Goal: Information Seeking & Learning: Learn about a topic

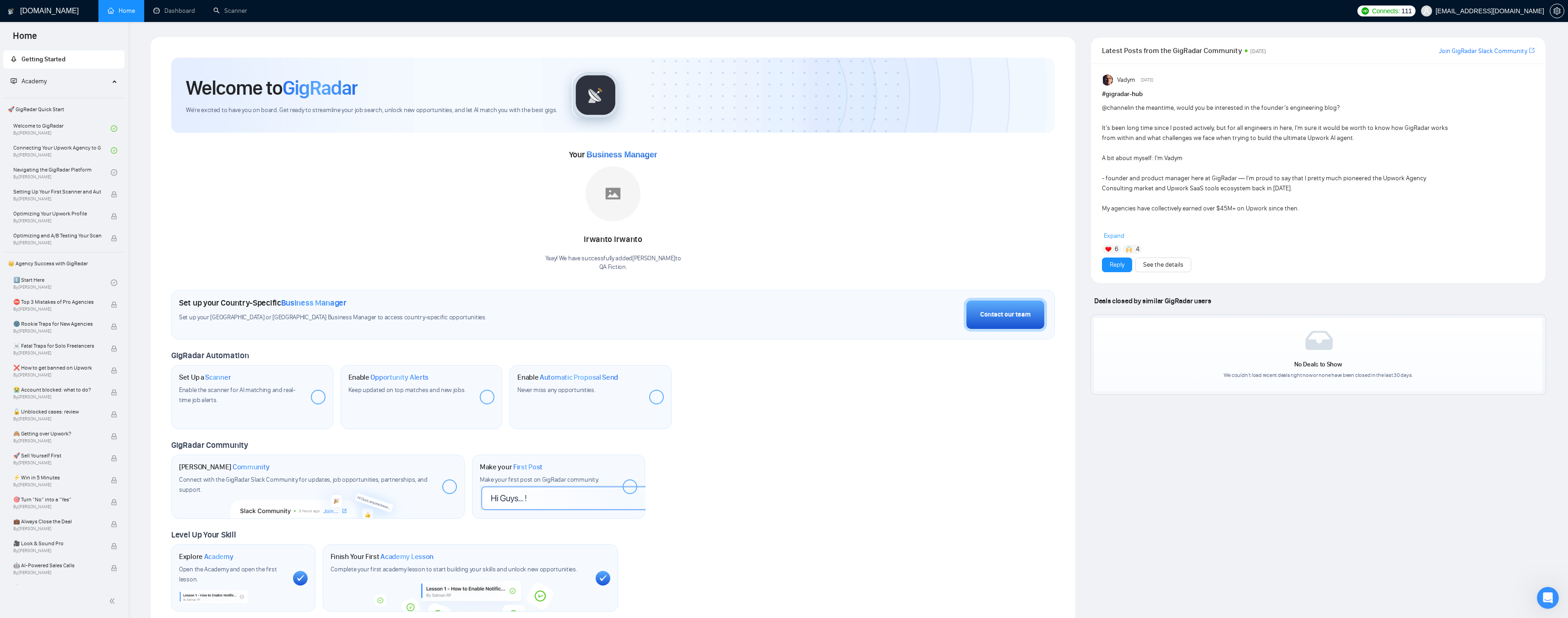
scroll to position [1, 0]
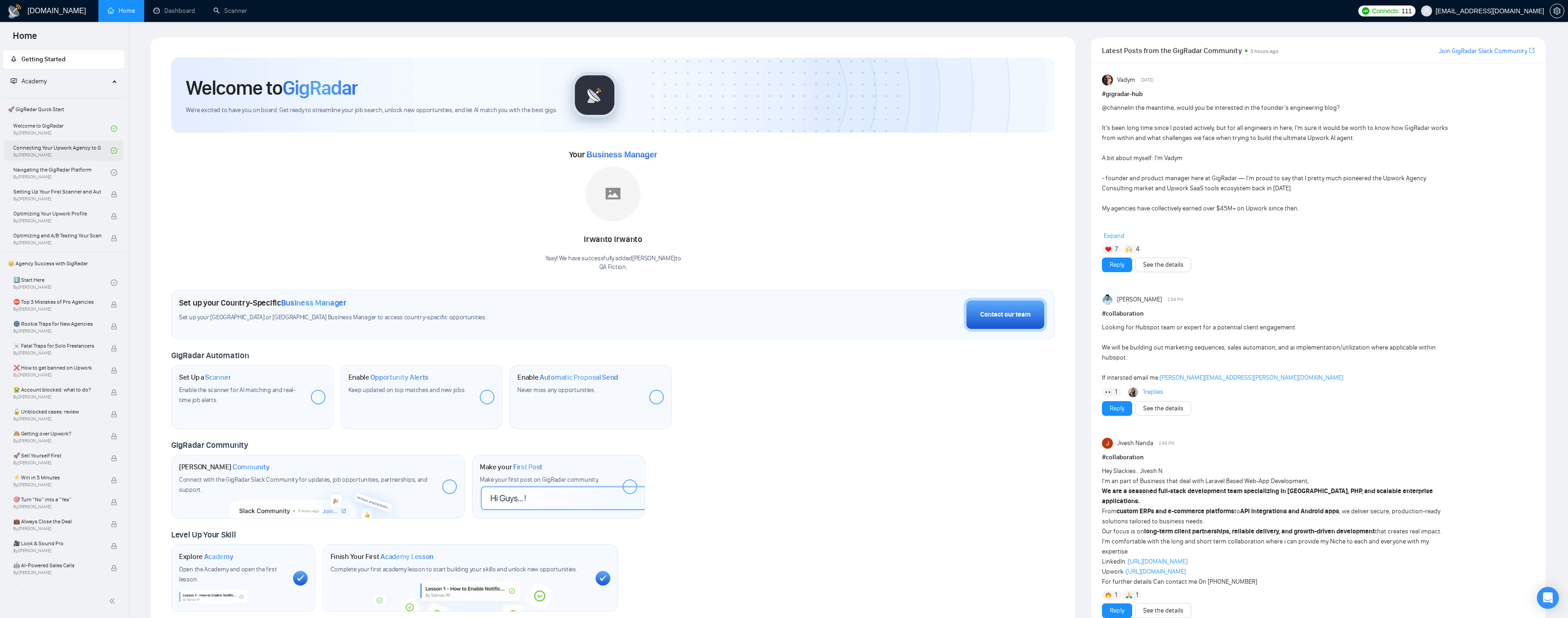
click at [47, 154] on link "Connecting Your Upwork Agency to GigRadar By [PERSON_NAME]" at bounding box center [61, 150] width 97 height 20
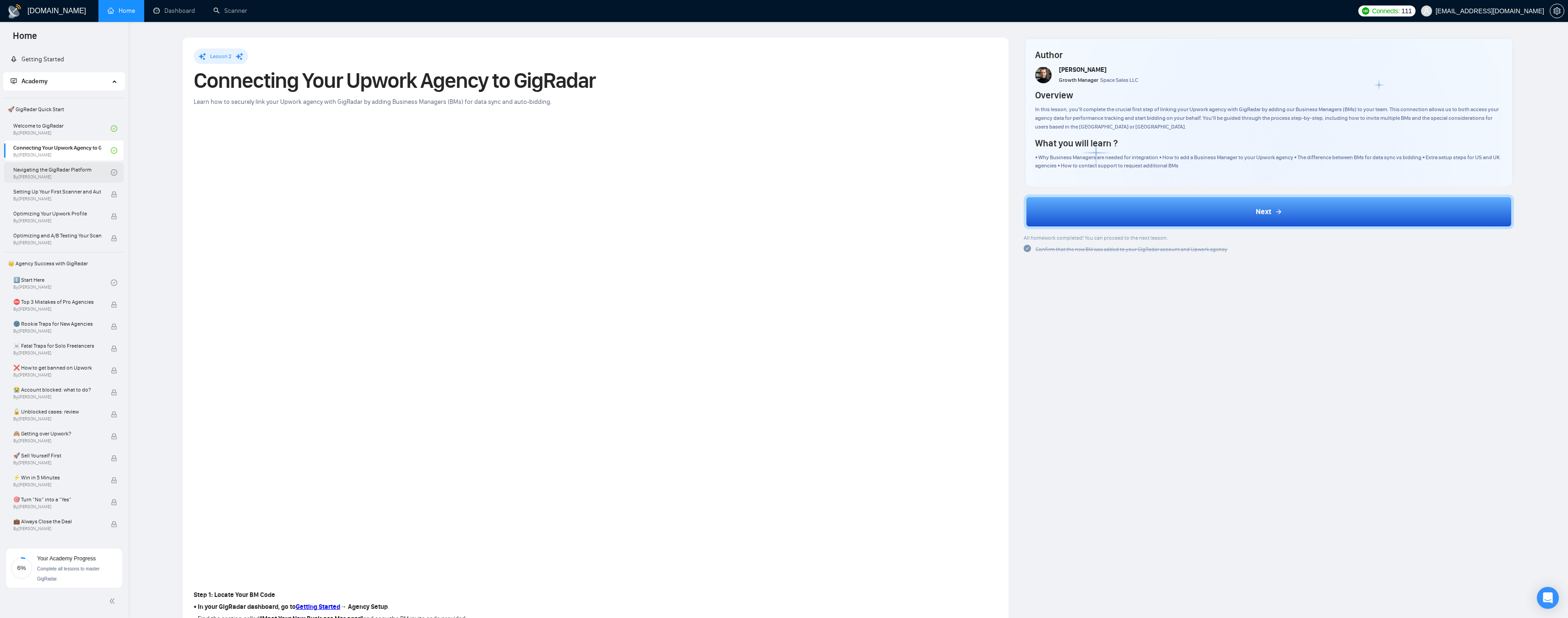
click at [47, 173] on link "Navigating the GigRadar Platform By [PERSON_NAME]" at bounding box center [61, 173] width 97 height 20
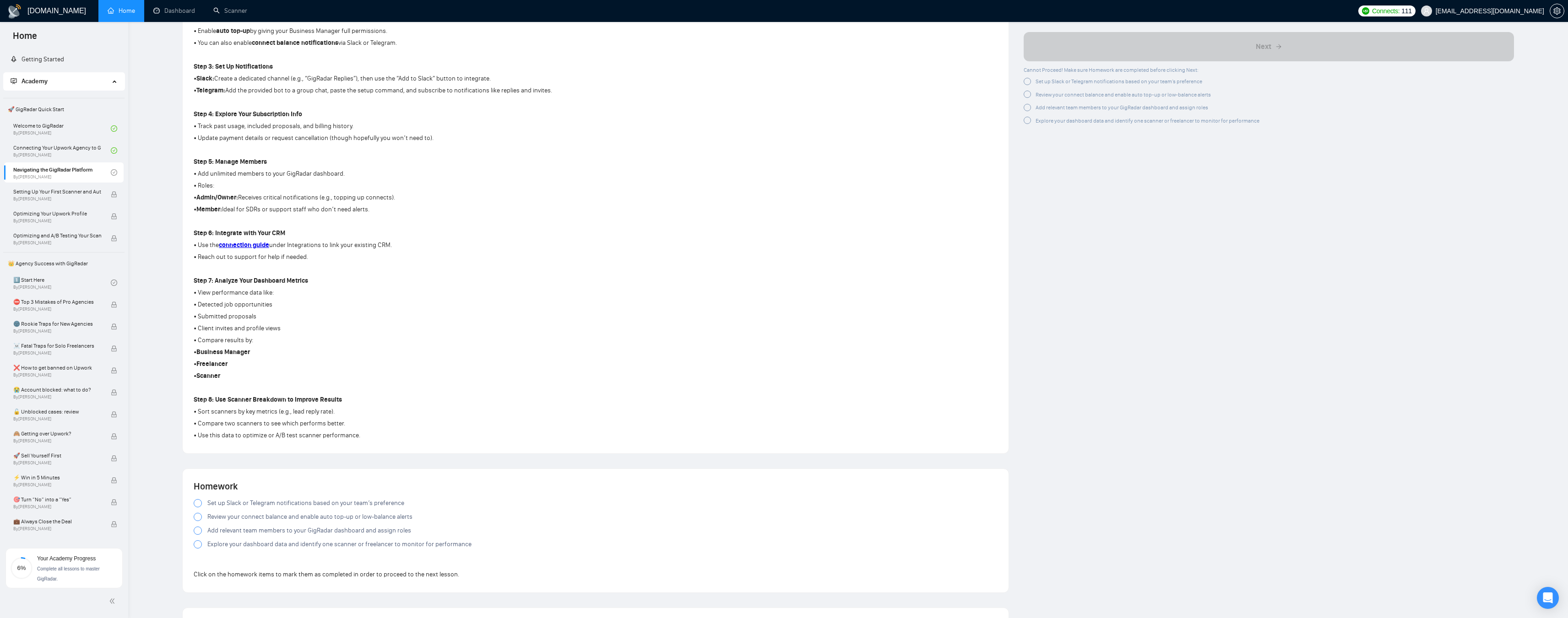
scroll to position [932, 0]
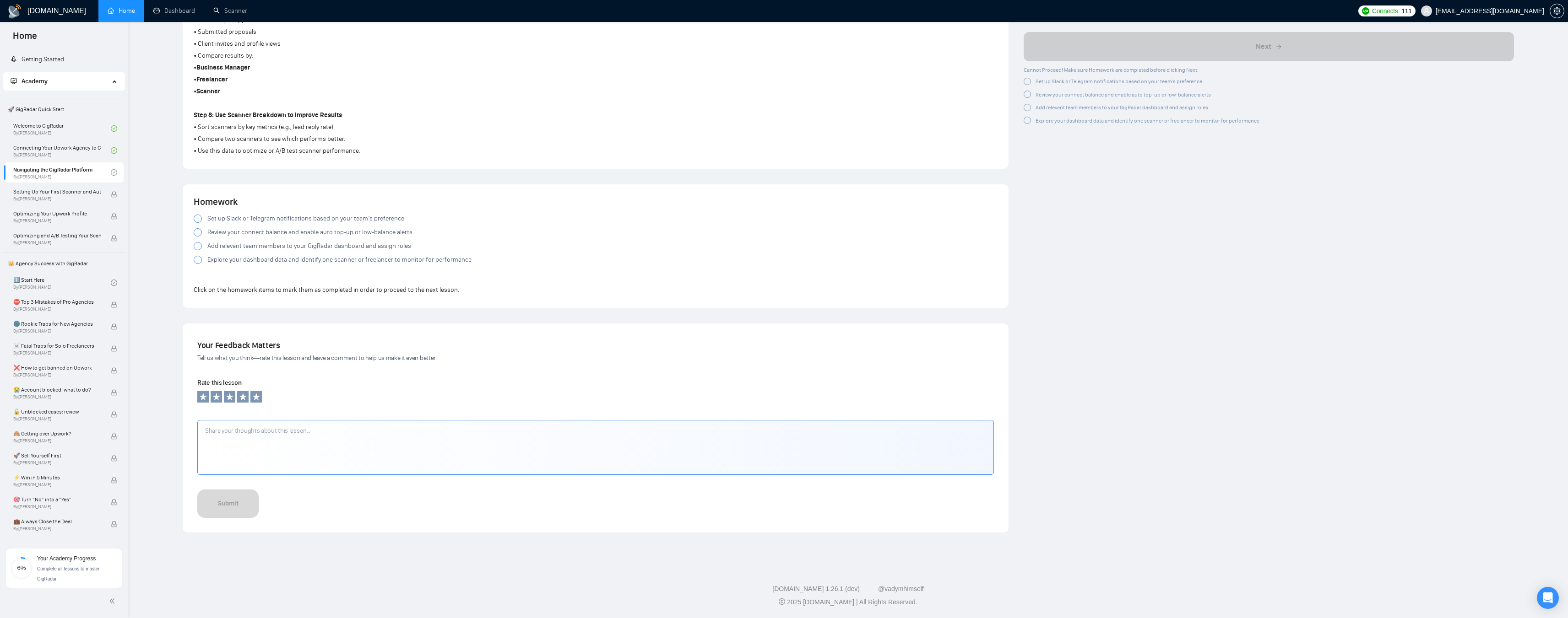
click at [196, 220] on div at bounding box center [198, 218] width 8 height 8
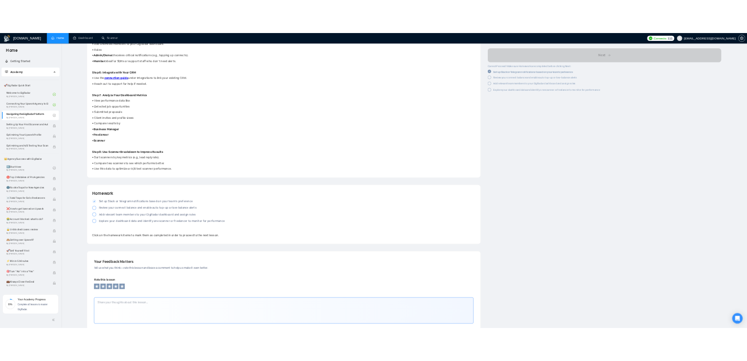
scroll to position [856, 0]
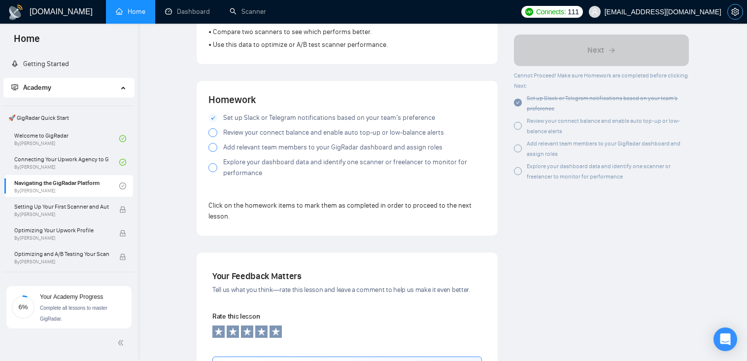
click at [742, 7] on button "button" at bounding box center [736, 12] width 16 height 16
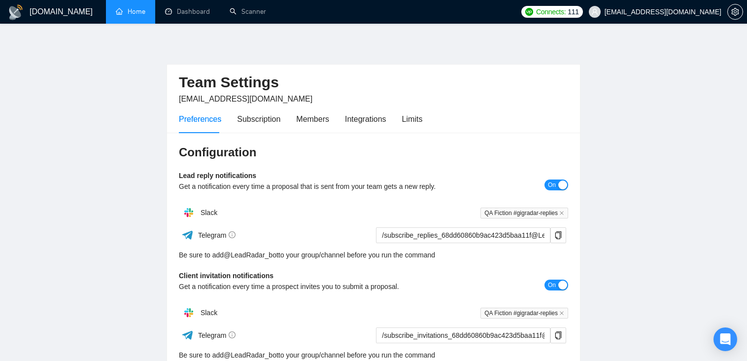
click at [127, 12] on link "Home" at bounding box center [131, 11] width 30 height 8
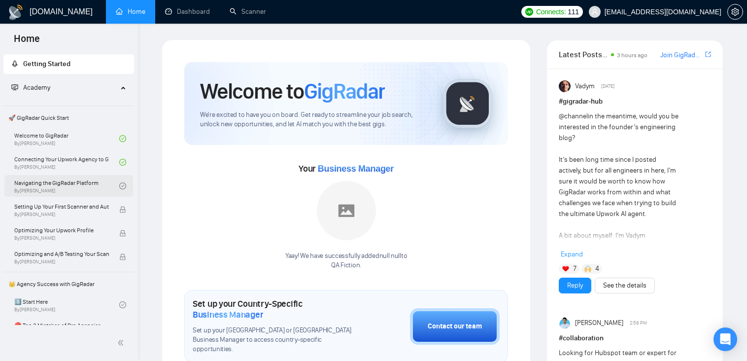
click at [46, 189] on link "Navigating the GigRadar Platform By [PERSON_NAME]" at bounding box center [66, 186] width 105 height 22
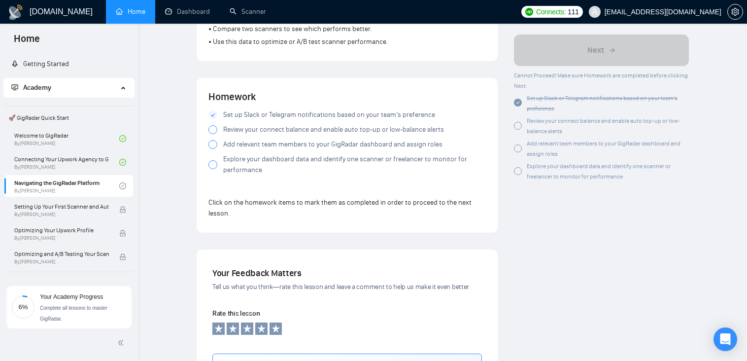
scroll to position [819, 0]
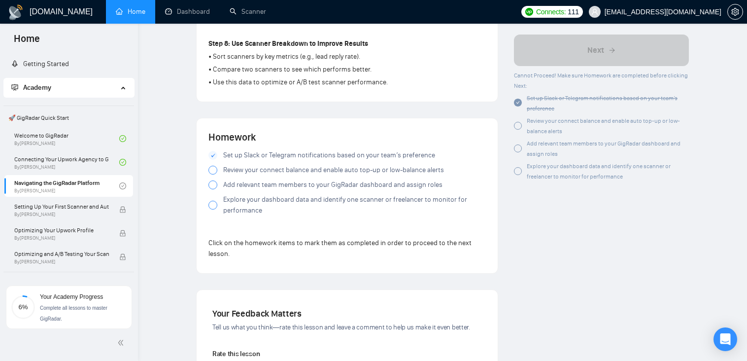
click at [212, 169] on div at bounding box center [213, 170] width 9 height 9
click at [740, 10] on span "setting" at bounding box center [735, 12] width 15 height 8
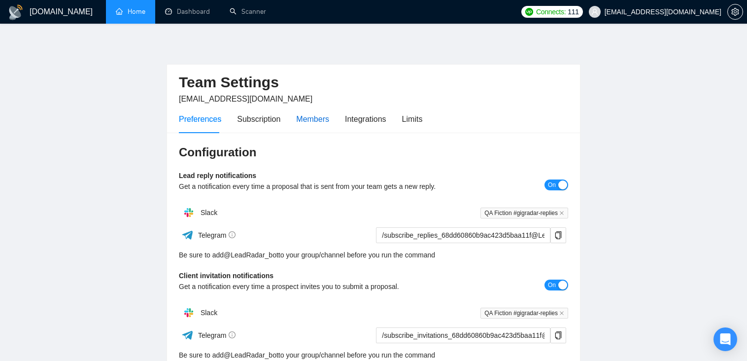
click at [313, 120] on div "Members" at bounding box center [312, 119] width 33 height 12
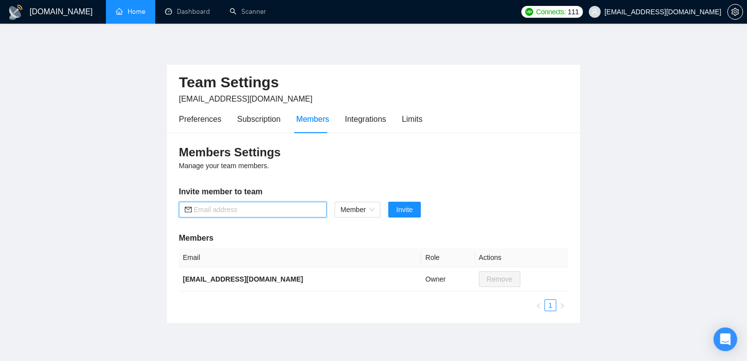
click at [258, 210] on input "text" at bounding box center [257, 209] width 127 height 11
type input "s"
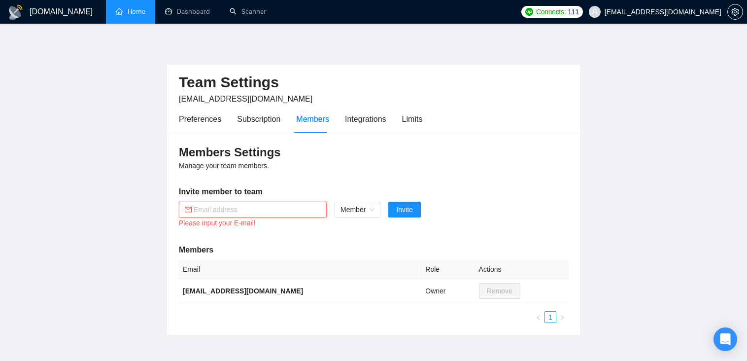
paste input "[PERSON_NAME][EMAIL_ADDRESS][PERSON_NAME][DOMAIN_NAME]"
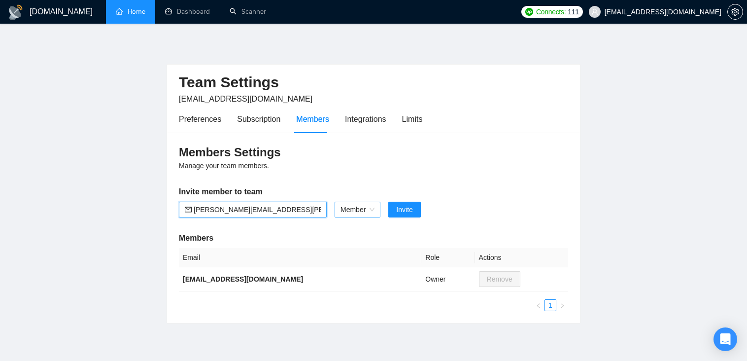
click at [365, 211] on span "Member" at bounding box center [358, 209] width 34 height 15
type input "[PERSON_NAME][EMAIL_ADDRESS][PERSON_NAME][DOMAIN_NAME]"
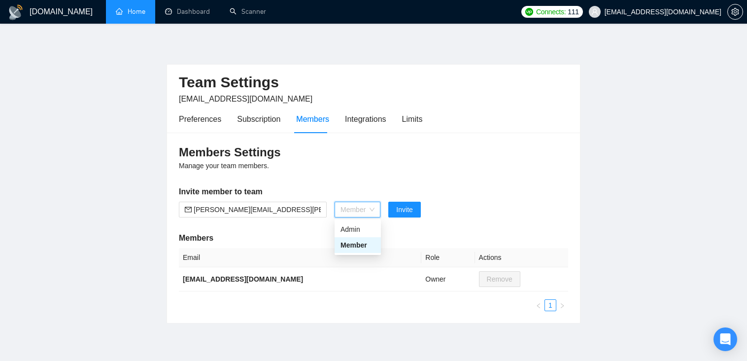
click at [365, 210] on span "Member" at bounding box center [358, 209] width 34 height 15
click at [400, 211] on span "Invite" at bounding box center [404, 209] width 16 height 11
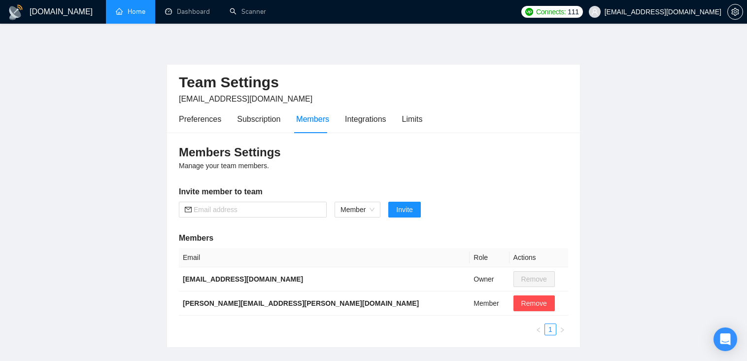
click at [123, 12] on link "Home" at bounding box center [131, 11] width 30 height 8
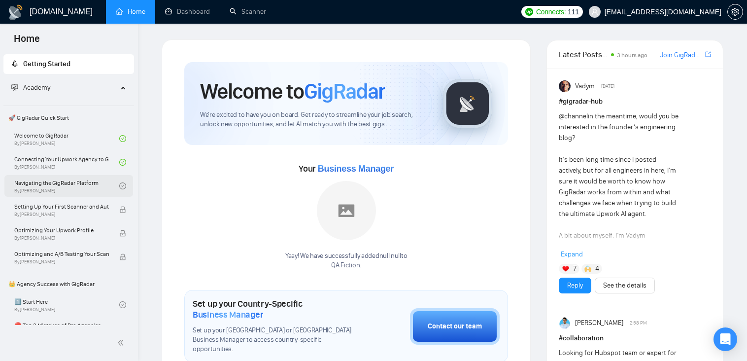
click at [66, 187] on link "Navigating the GigRadar Platform By [PERSON_NAME]" at bounding box center [66, 186] width 105 height 22
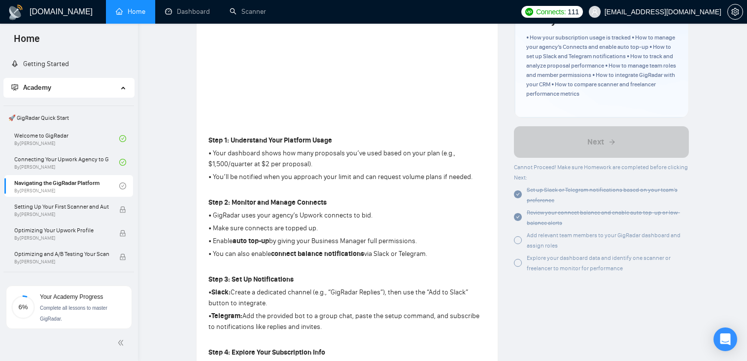
scroll to position [247, 0]
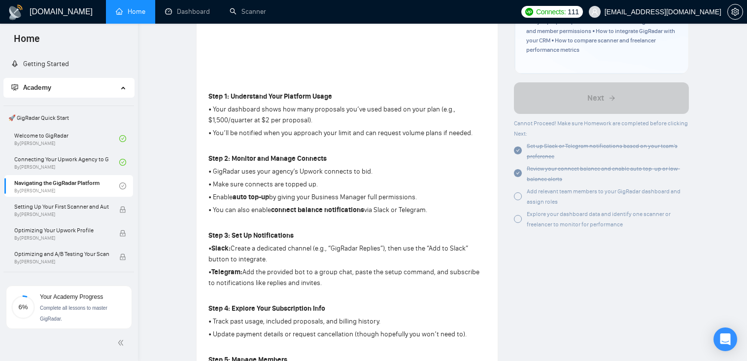
click at [518, 196] on div at bounding box center [518, 196] width 8 height 8
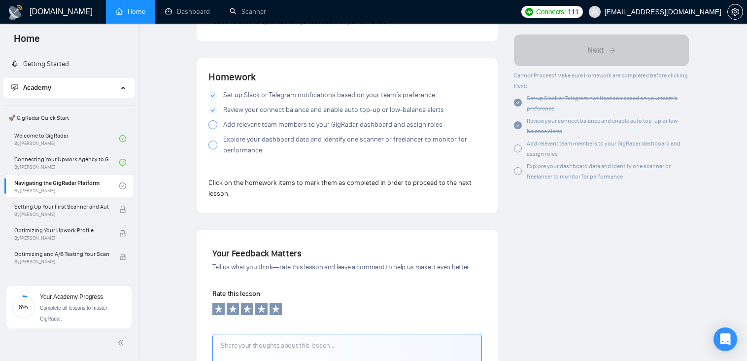
scroll to position [868, 0]
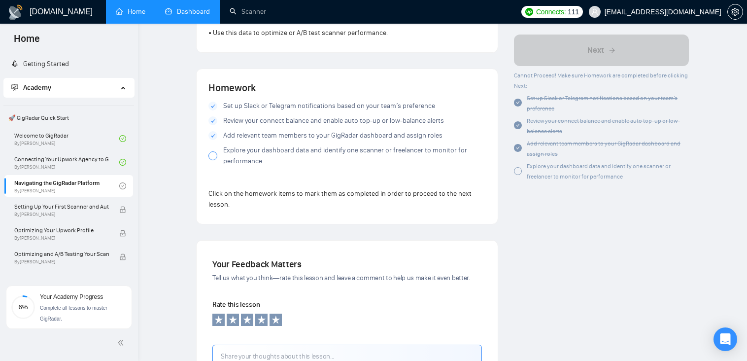
click at [201, 15] on link "Dashboard" at bounding box center [187, 11] width 45 height 8
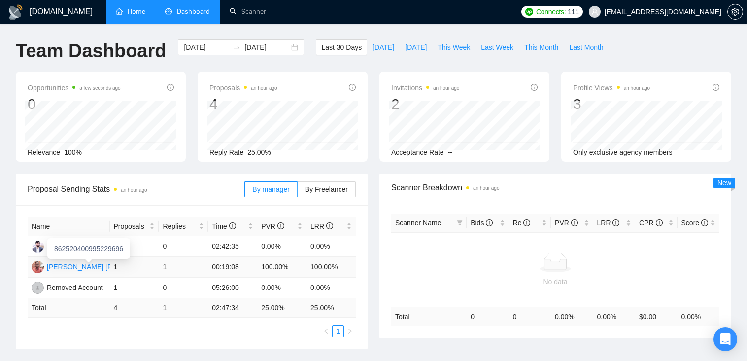
click at [74, 265] on div "[PERSON_NAME] [PERSON_NAME]" at bounding box center [104, 266] width 115 height 11
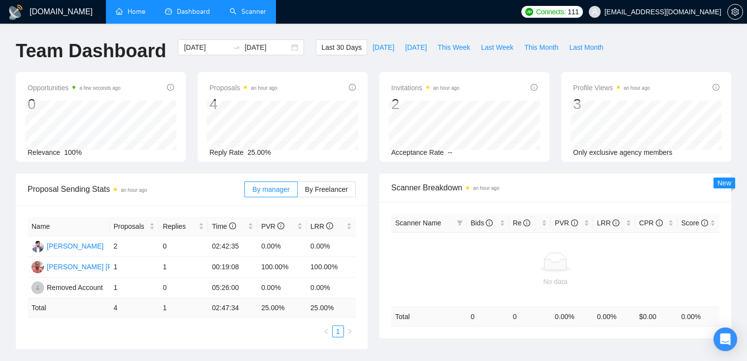
click at [242, 13] on link "Scanner" at bounding box center [248, 11] width 36 height 8
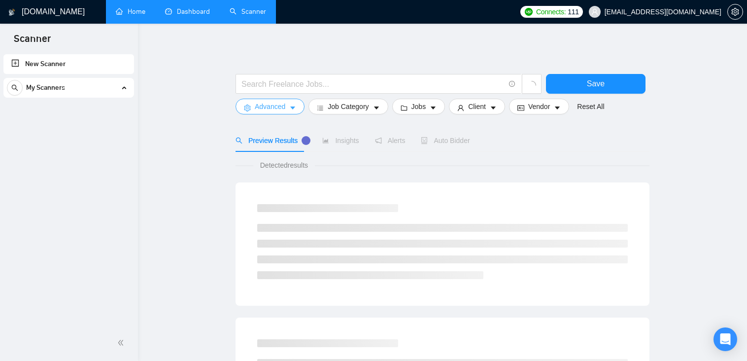
click at [276, 111] on span "Advanced" at bounding box center [270, 106] width 31 height 11
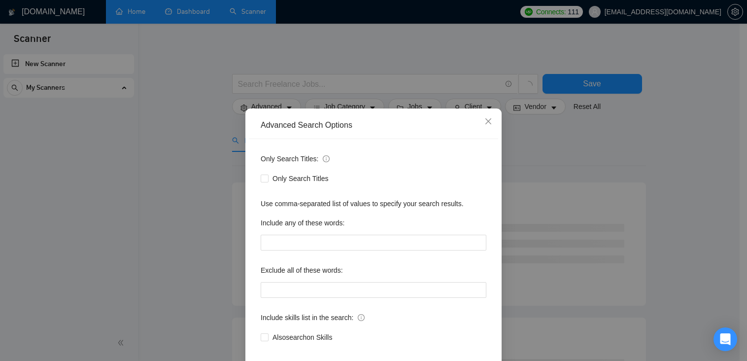
click at [186, 150] on div "Advanced Search Options Only Search Titles: Only Search Titles Use comma-separa…" at bounding box center [373, 180] width 747 height 361
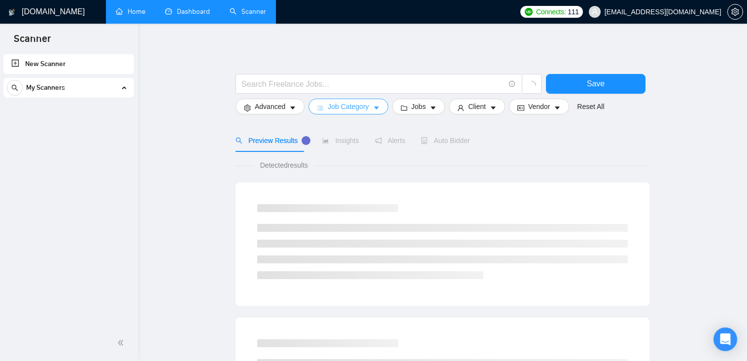
click at [339, 106] on span "Job Category" at bounding box center [348, 106] width 41 height 11
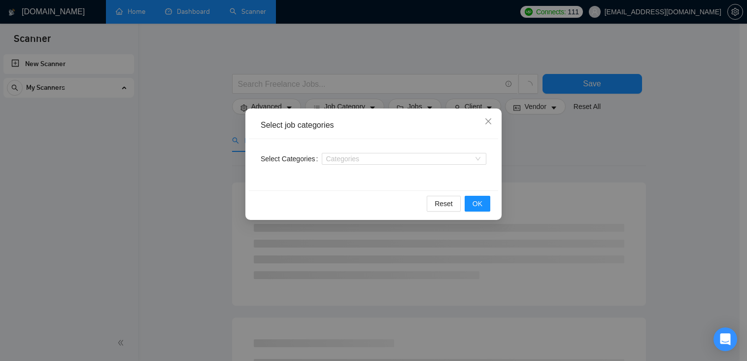
click at [197, 135] on div "Select job categories Select Categories Categories Reset OK" at bounding box center [373, 180] width 747 height 361
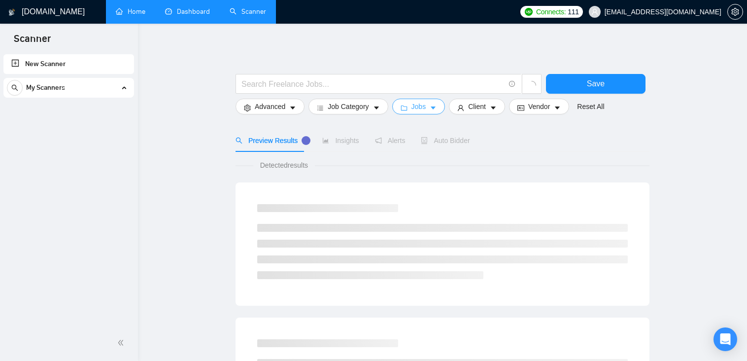
click at [412, 107] on span "Jobs" at bounding box center [419, 106] width 15 height 11
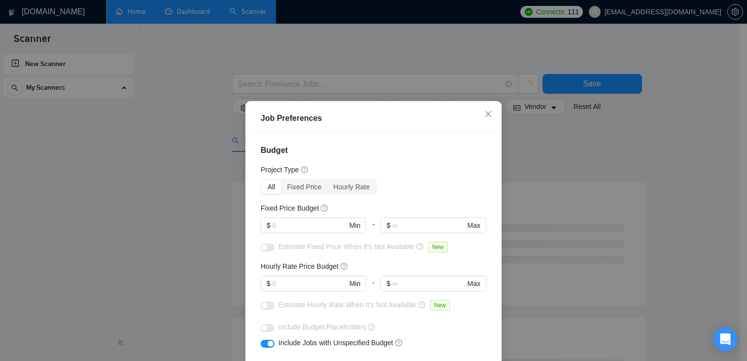
click at [180, 144] on div "Job Preferences Budget Project Type All Fixed Price Hourly Rate Fixed Price Bud…" at bounding box center [373, 180] width 747 height 361
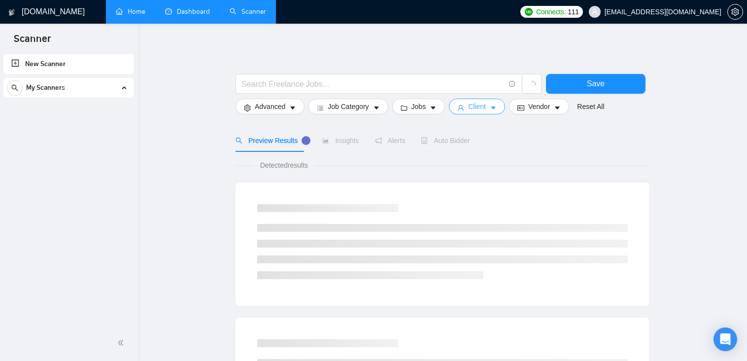
click at [490, 110] on icon "caret-down" at bounding box center [493, 108] width 7 height 7
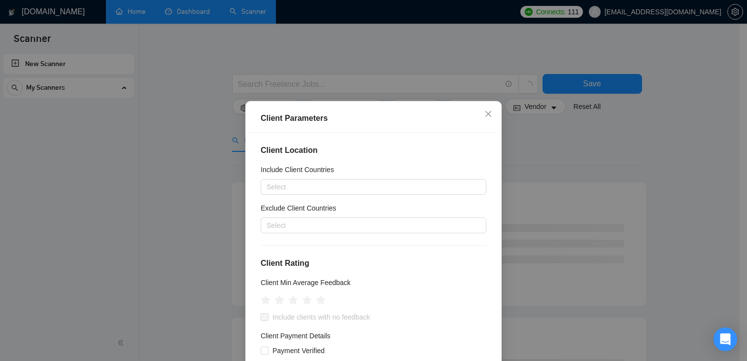
click at [219, 138] on div "Client Parameters Client Location Include Client Countries Select Exclude Clien…" at bounding box center [373, 180] width 747 height 361
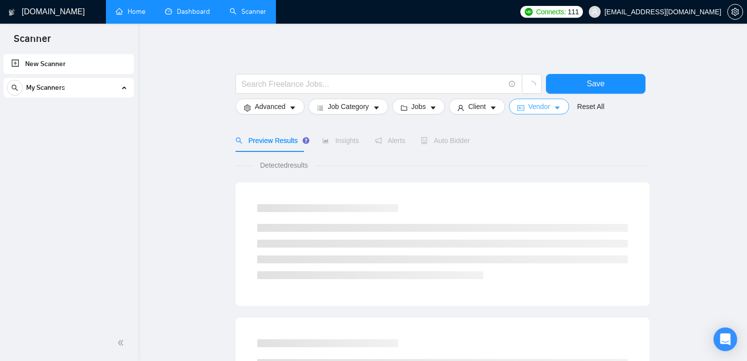
click at [543, 107] on span "Vendor" at bounding box center [540, 106] width 22 height 11
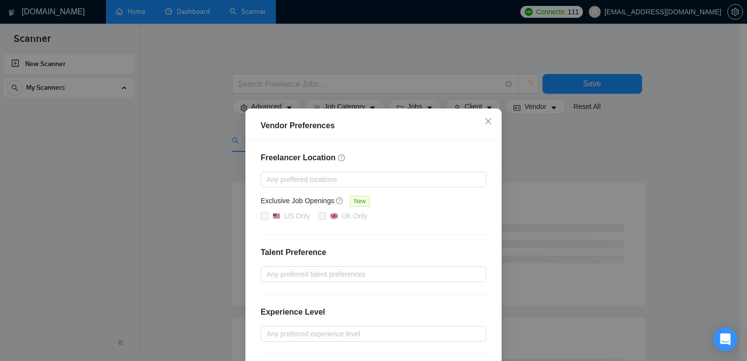
click at [168, 143] on div "Vendor Preferences Freelancer Location Any preffered locations Exclusive Job Op…" at bounding box center [373, 180] width 747 height 361
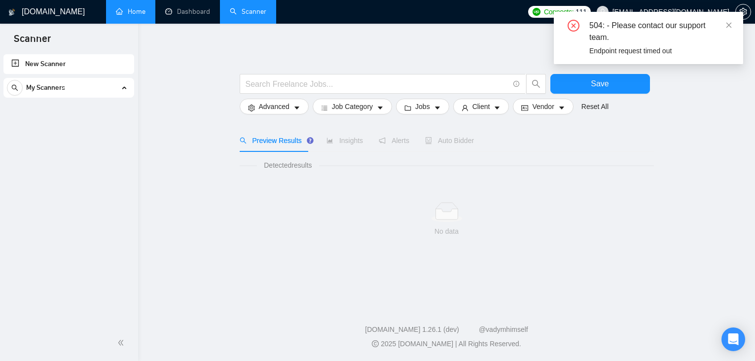
click at [133, 9] on link "Home" at bounding box center [131, 11] width 30 height 8
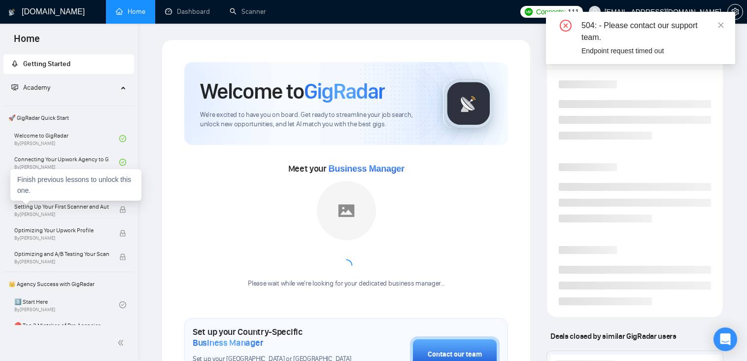
click at [69, 193] on div "Finish previous lessons to unlock this one." at bounding box center [75, 185] width 131 height 32
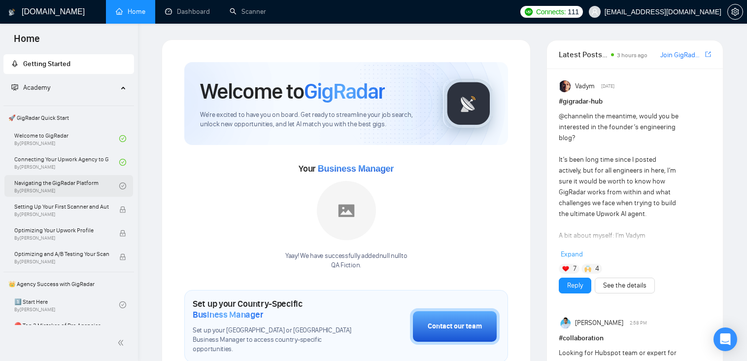
click at [88, 190] on link "Navigating the GigRadar Platform By [PERSON_NAME]" at bounding box center [66, 186] width 105 height 22
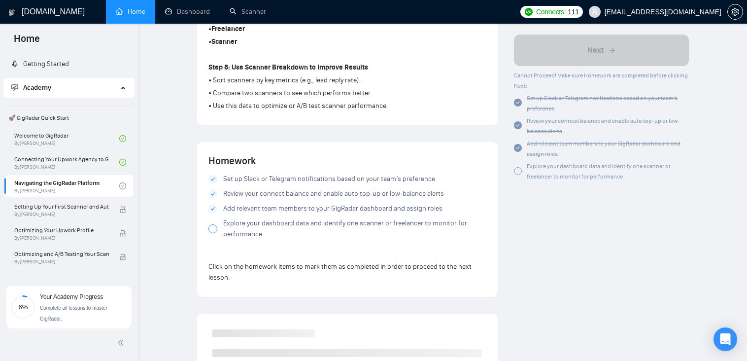
scroll to position [783, 0]
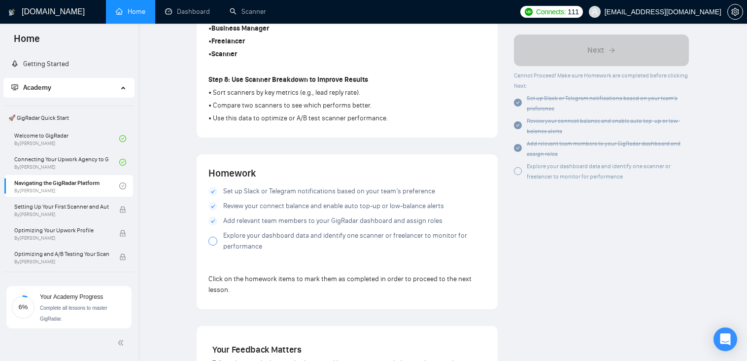
click at [214, 241] on div at bounding box center [213, 241] width 9 height 9
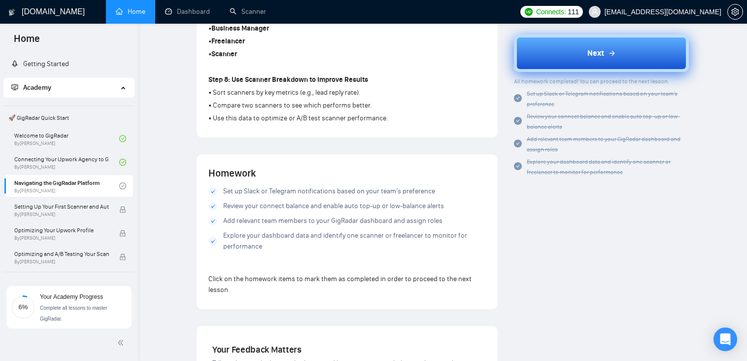
click at [583, 59] on button "Next" at bounding box center [601, 53] width 175 height 37
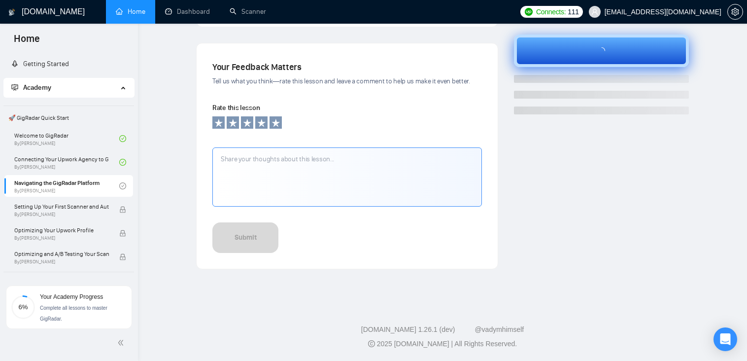
scroll to position [311, 0]
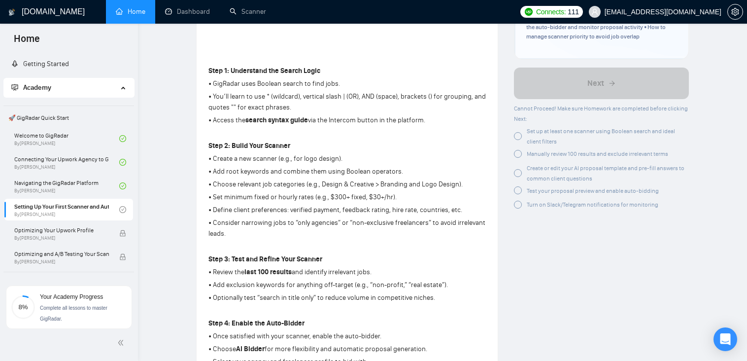
scroll to position [296, 0]
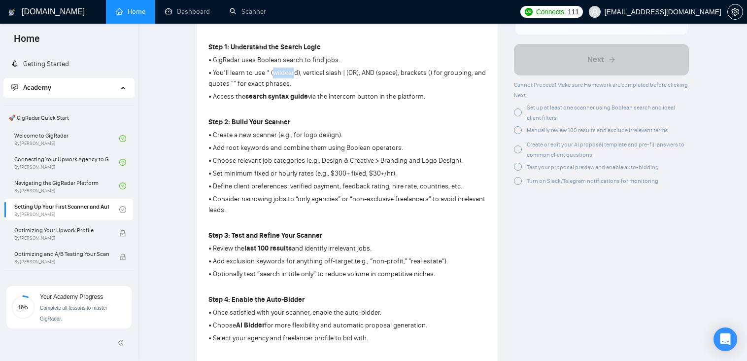
drag, startPoint x: 275, startPoint y: 74, endPoint x: 295, endPoint y: 73, distance: 20.2
click at [295, 73] on p "• You’ll learn to use * (wildcard), vertical slash | (OR), AND (space), bracket…" at bounding box center [348, 79] width 278 height 22
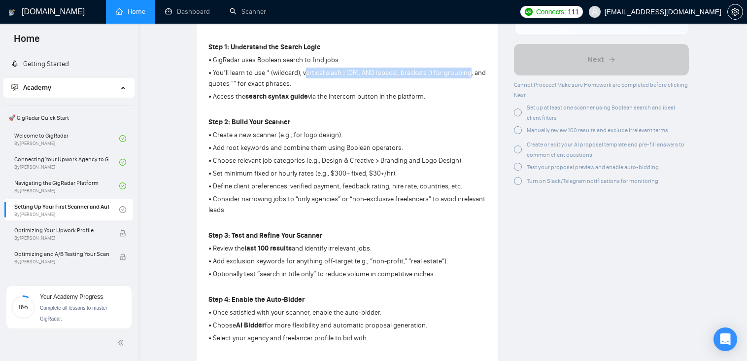
drag, startPoint x: 306, startPoint y: 73, endPoint x: 470, endPoint y: 72, distance: 164.7
click at [470, 72] on p "• You’ll learn to use * (wildcard), vertical slash | (OR), AND (space), bracket…" at bounding box center [348, 79] width 278 height 22
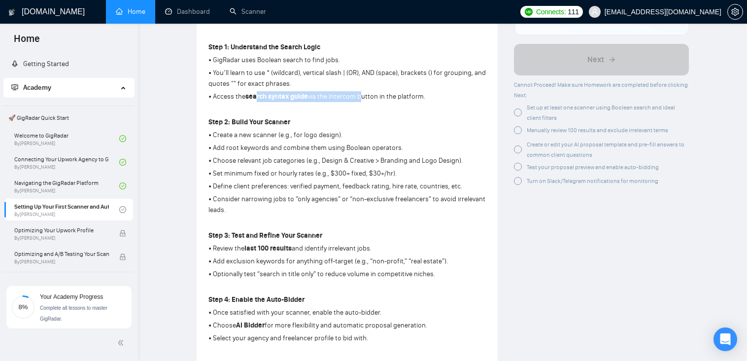
drag, startPoint x: 260, startPoint y: 99, endPoint x: 361, endPoint y: 95, distance: 101.1
click at [361, 95] on p "• Access the search syntax guide via the Intercom button in the platform." at bounding box center [348, 96] width 278 height 11
drag, startPoint x: 214, startPoint y: 137, endPoint x: 334, endPoint y: 135, distance: 119.8
click at [334, 135] on p "• Create a new scanner (e.g., for logo design)." at bounding box center [348, 135] width 278 height 11
drag, startPoint x: 220, startPoint y: 147, endPoint x: 238, endPoint y: 146, distance: 17.8
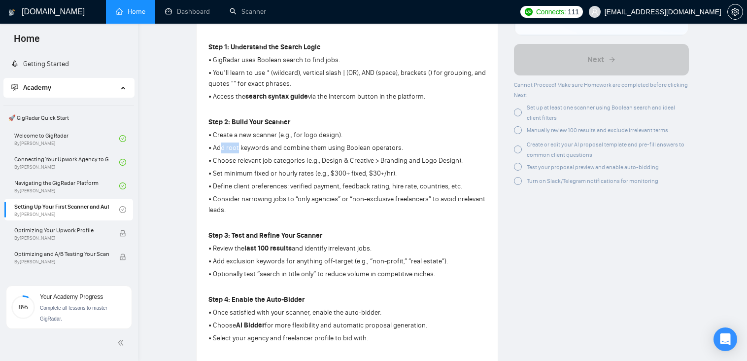
click at [238, 146] on p "• Add root keywords and combine them using Boolean operators." at bounding box center [348, 147] width 278 height 11
click at [263, 146] on p "• Add root keywords and combine them using Boolean operators." at bounding box center [348, 147] width 278 height 11
drag, startPoint x: 235, startPoint y: 147, endPoint x: 366, endPoint y: 147, distance: 130.7
click at [366, 147] on p "• Add root keywords and combine them using Boolean operators." at bounding box center [348, 147] width 278 height 11
drag, startPoint x: 230, startPoint y: 161, endPoint x: 352, endPoint y: 161, distance: 121.8
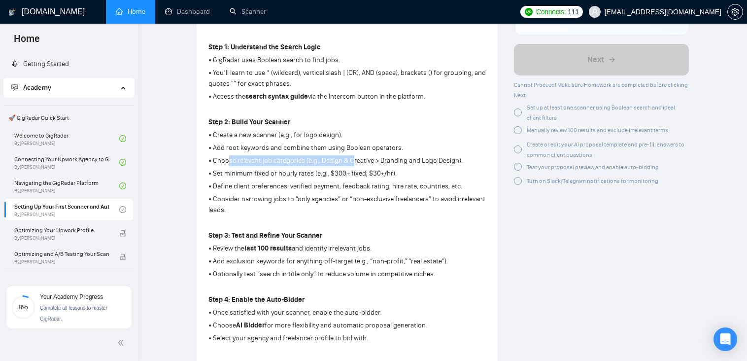
click at [352, 161] on p "• Choose relevant job categories (e.g., Design & Creative > Branding and Logo D…" at bounding box center [348, 160] width 278 height 11
click at [400, 160] on p "• Choose relevant job categories (e.g., Design & Creative > Branding and Logo D…" at bounding box center [348, 160] width 278 height 11
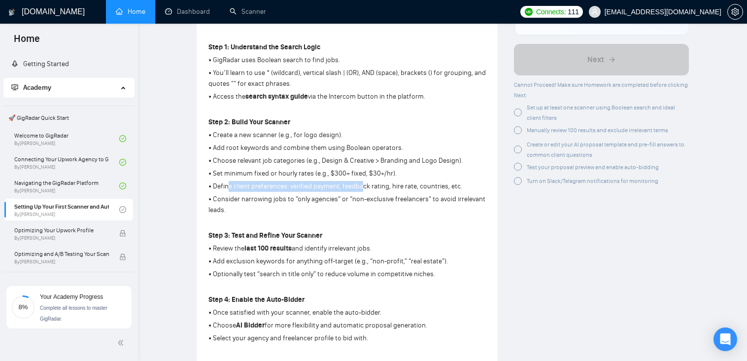
drag, startPoint x: 229, startPoint y: 188, endPoint x: 364, endPoint y: 186, distance: 135.1
click at [364, 186] on p "• Define client preferences: verified payment, feedback rating, hire rate, coun…" at bounding box center [348, 186] width 278 height 11
click at [393, 186] on p "• Define client preferences: verified payment, feedback rating, hire rate, coun…" at bounding box center [348, 186] width 278 height 11
drag, startPoint x: 227, startPoint y: 200, endPoint x: 393, endPoint y: 200, distance: 166.6
click at [389, 200] on p "• Consider narrowing jobs to “only agencies” or “non-exclusive freelancers” to …" at bounding box center [348, 205] width 278 height 22
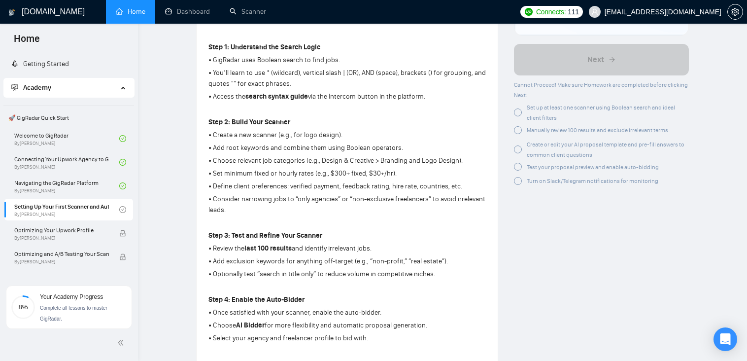
click at [422, 200] on p "• Consider narrowing jobs to “only agencies” or “non-exclusive freelancers” to …" at bounding box center [348, 205] width 278 height 22
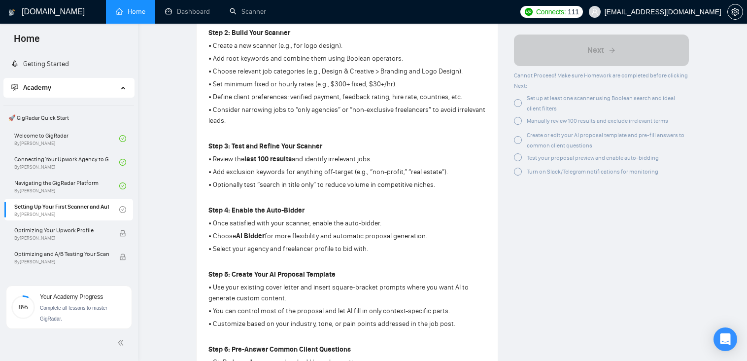
scroll to position [394, 0]
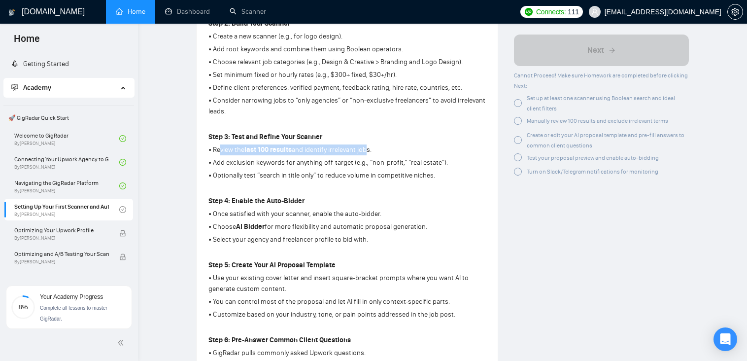
drag, startPoint x: 222, startPoint y: 148, endPoint x: 368, endPoint y: 150, distance: 146.0
click at [368, 150] on p "• Review the last 100 results and identify irrelevant jobs." at bounding box center [348, 149] width 278 height 11
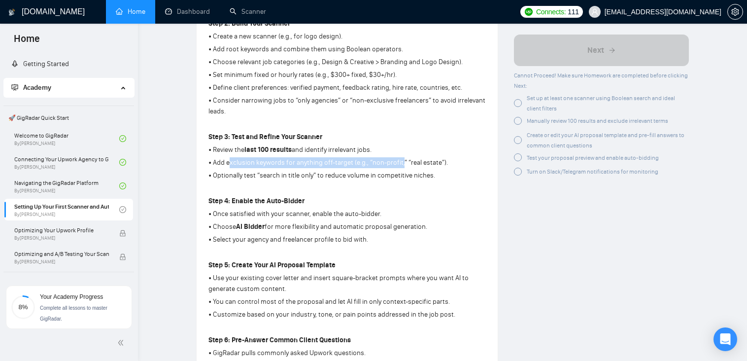
drag, startPoint x: 229, startPoint y: 163, endPoint x: 403, endPoint y: 165, distance: 174.0
click at [403, 165] on p "• Add exclusion keywords for anything off-target (e.g., “non-profit,” “real est…" at bounding box center [348, 162] width 278 height 11
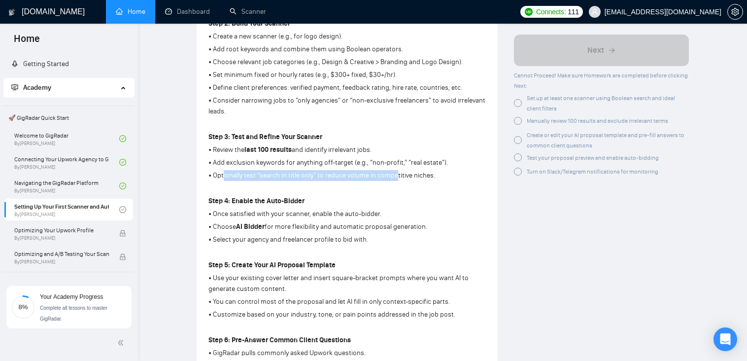
drag, startPoint x: 224, startPoint y: 176, endPoint x: 396, endPoint y: 176, distance: 172.6
click at [396, 176] on p "• Optionally test “search in title only” to reduce volume in competitive niches." at bounding box center [348, 175] width 278 height 11
click at [401, 176] on p "• Optionally test “search in title only” to reduce volume in competitive niches." at bounding box center [348, 175] width 278 height 11
click at [120, 84] on div "Academy" at bounding box center [68, 88] width 131 height 20
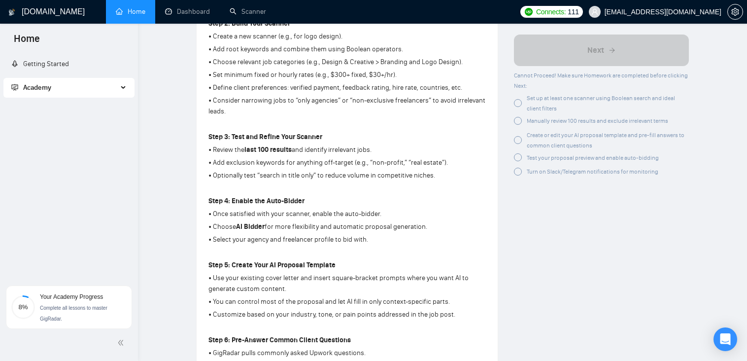
click at [119, 88] on div "Academy" at bounding box center [68, 88] width 131 height 20
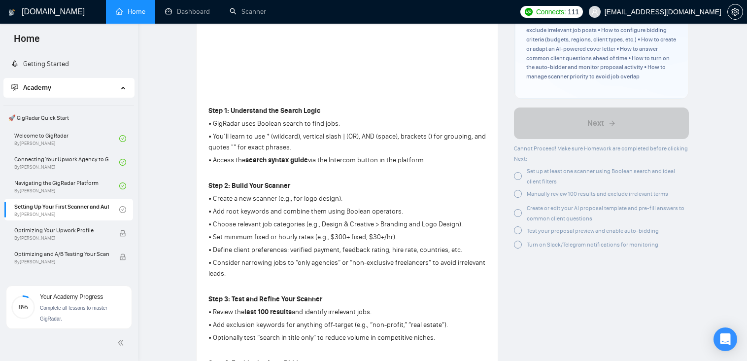
scroll to position [0, 0]
